Goal: Information Seeking & Learning: Learn about a topic

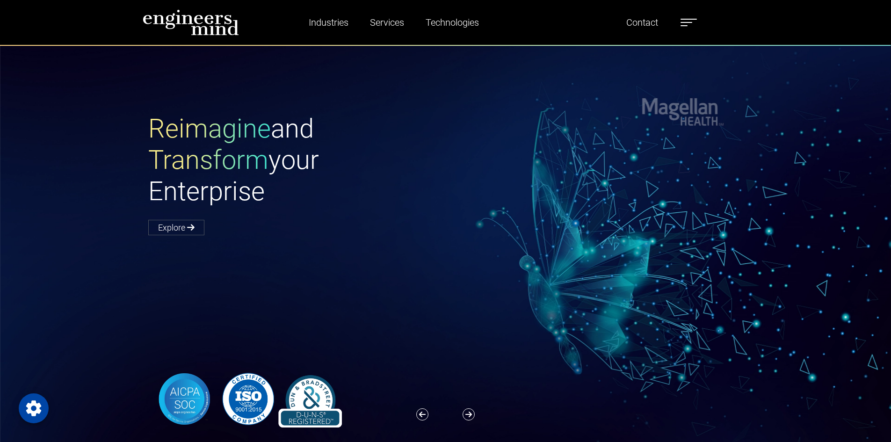
click at [687, 20] on label at bounding box center [688, 22] width 16 height 12
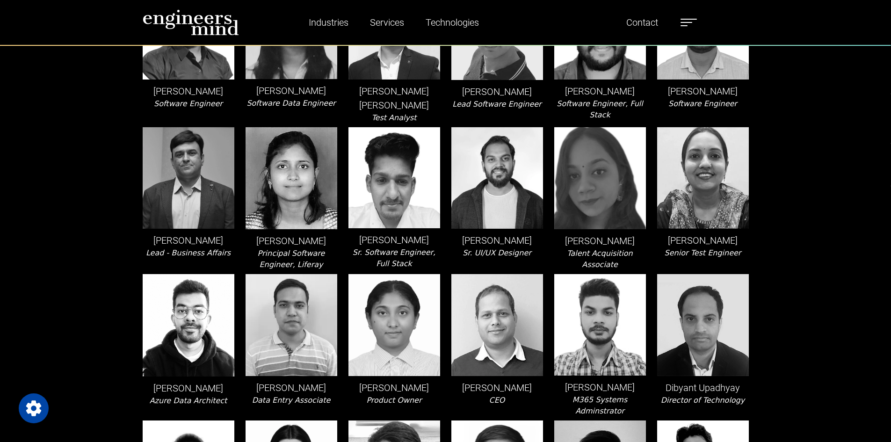
scroll to position [323, 0]
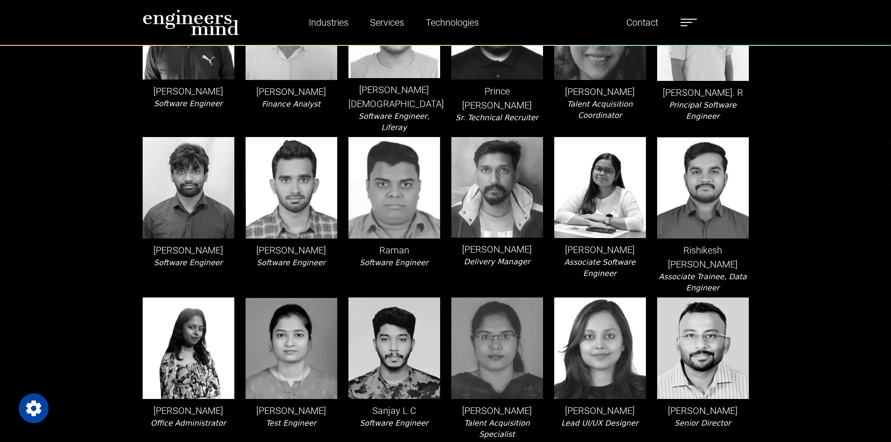
scroll to position [1529, 0]
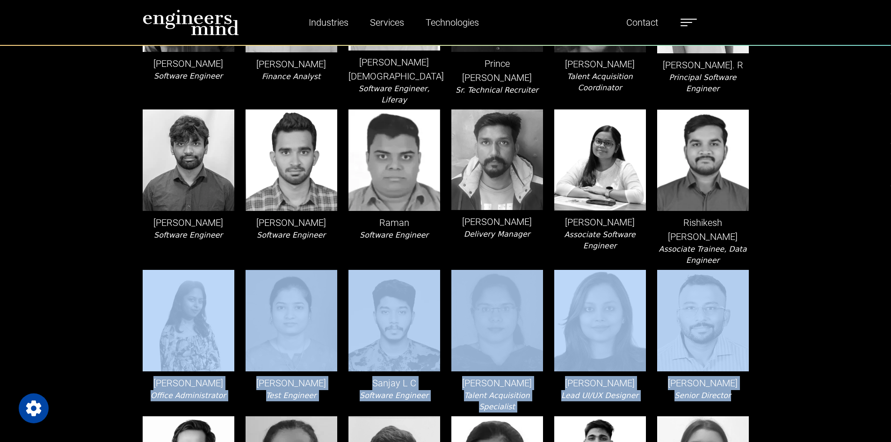
drag, startPoint x: 795, startPoint y: 343, endPoint x: 137, endPoint y: 272, distance: 661.2
click at [137, 272] on div "[PERSON_NAME] Office Administrator" at bounding box center [188, 341] width 103 height 143
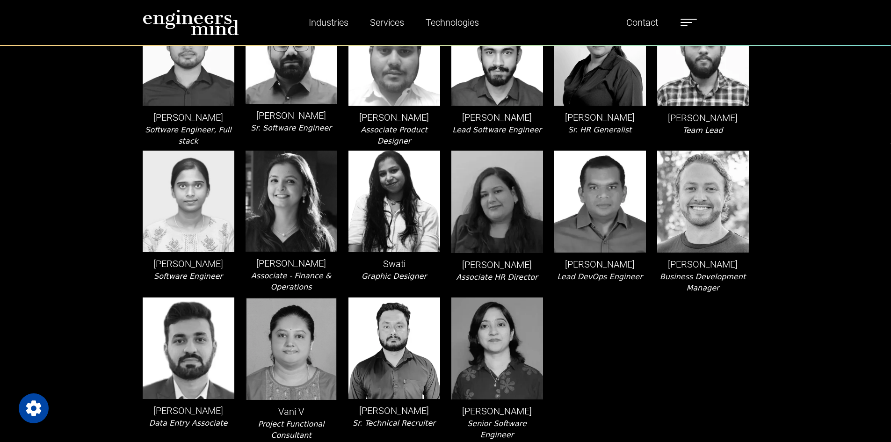
scroll to position [2090, 0]
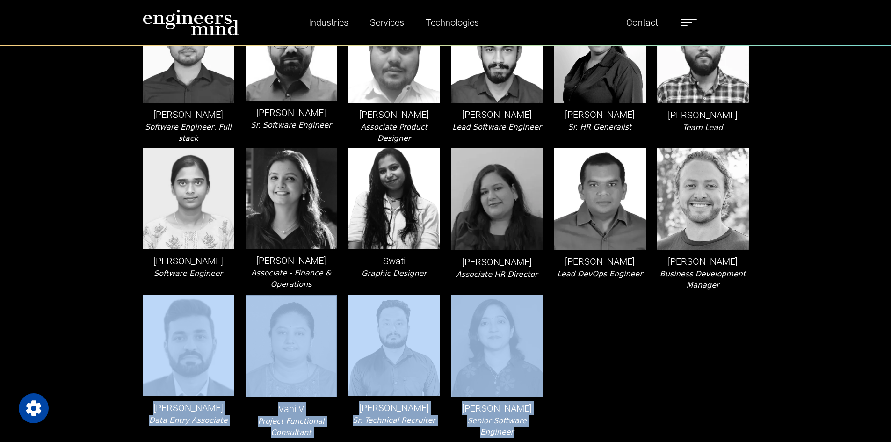
drag, startPoint x: 654, startPoint y: 342, endPoint x: 0, endPoint y: 303, distance: 655.3
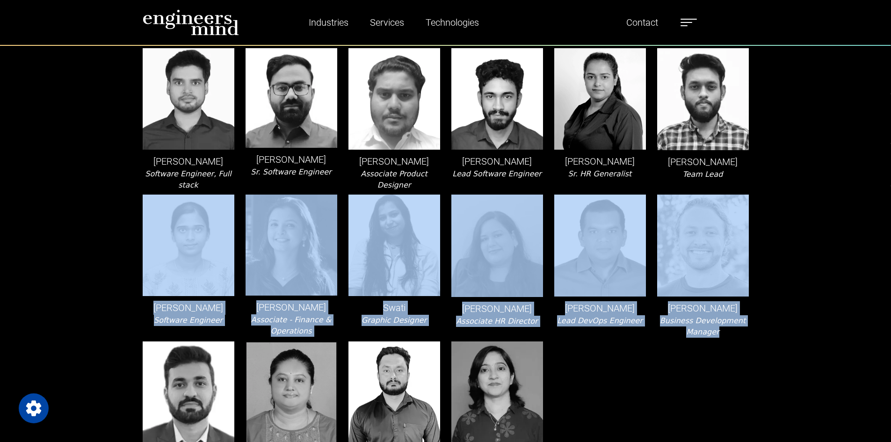
drag, startPoint x: 800, startPoint y: 391, endPoint x: 89, endPoint y: 184, distance: 740.2
